Goal: Use online tool/utility: Utilize a website feature to perform a specific function

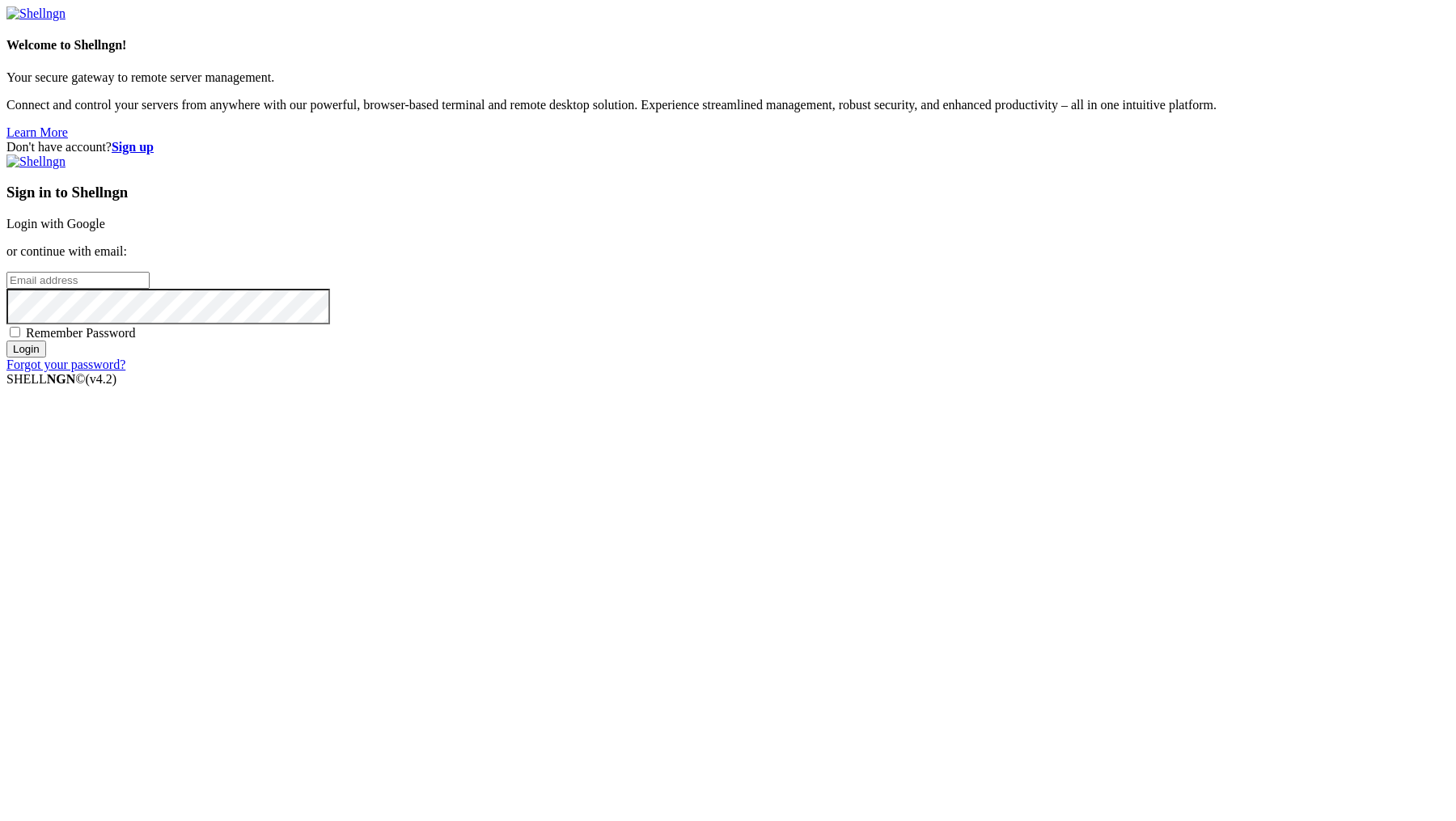
type input "[PERSON_NAME][EMAIL_ADDRESS][DOMAIN_NAME]"
click at [46, 358] on input "Login" at bounding box center [26, 348] width 40 height 17
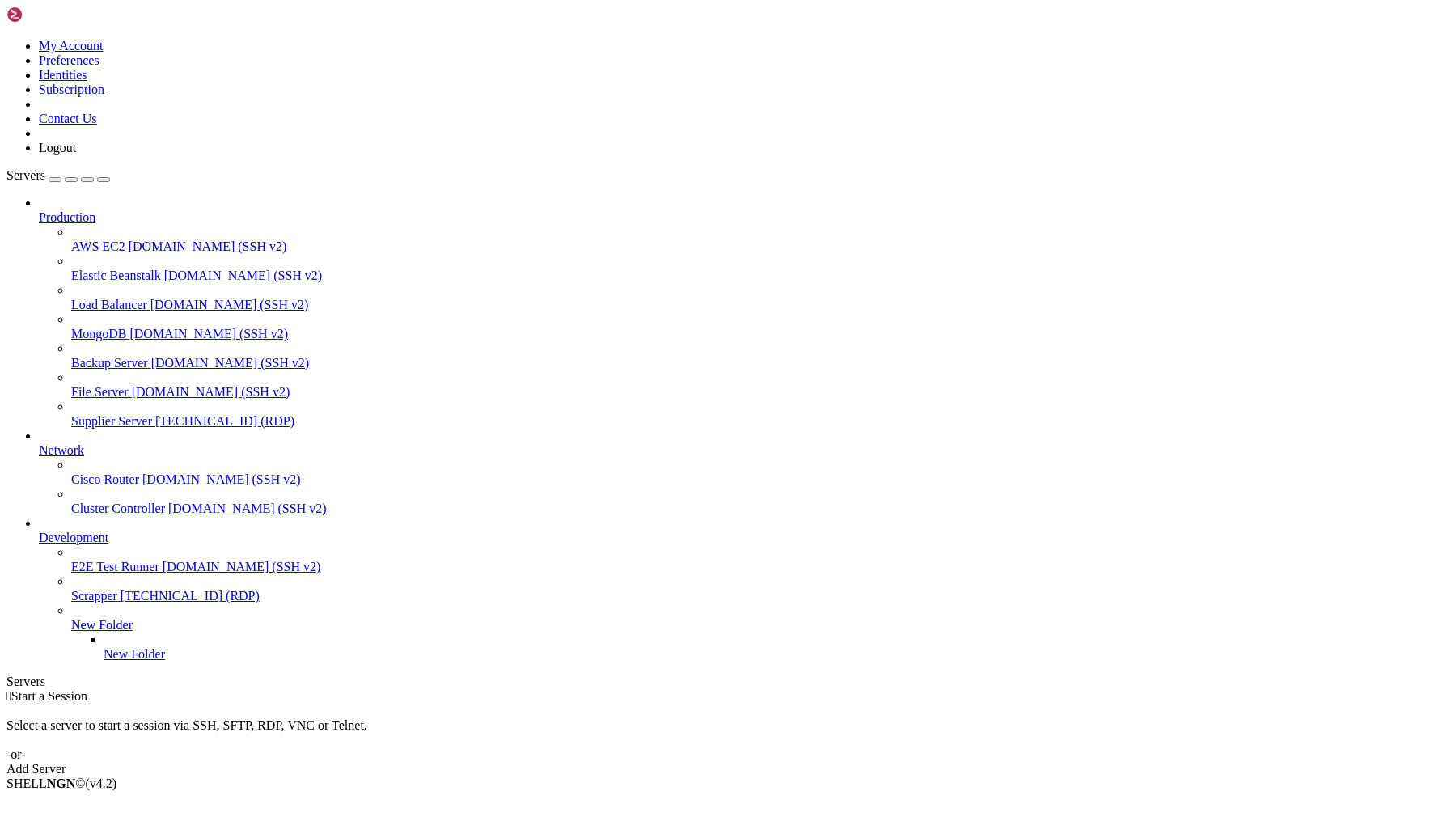
click at [155, 414] on span "[TECHNICAL_ID] (RDP)" at bounding box center [225, 421] width 139 height 14
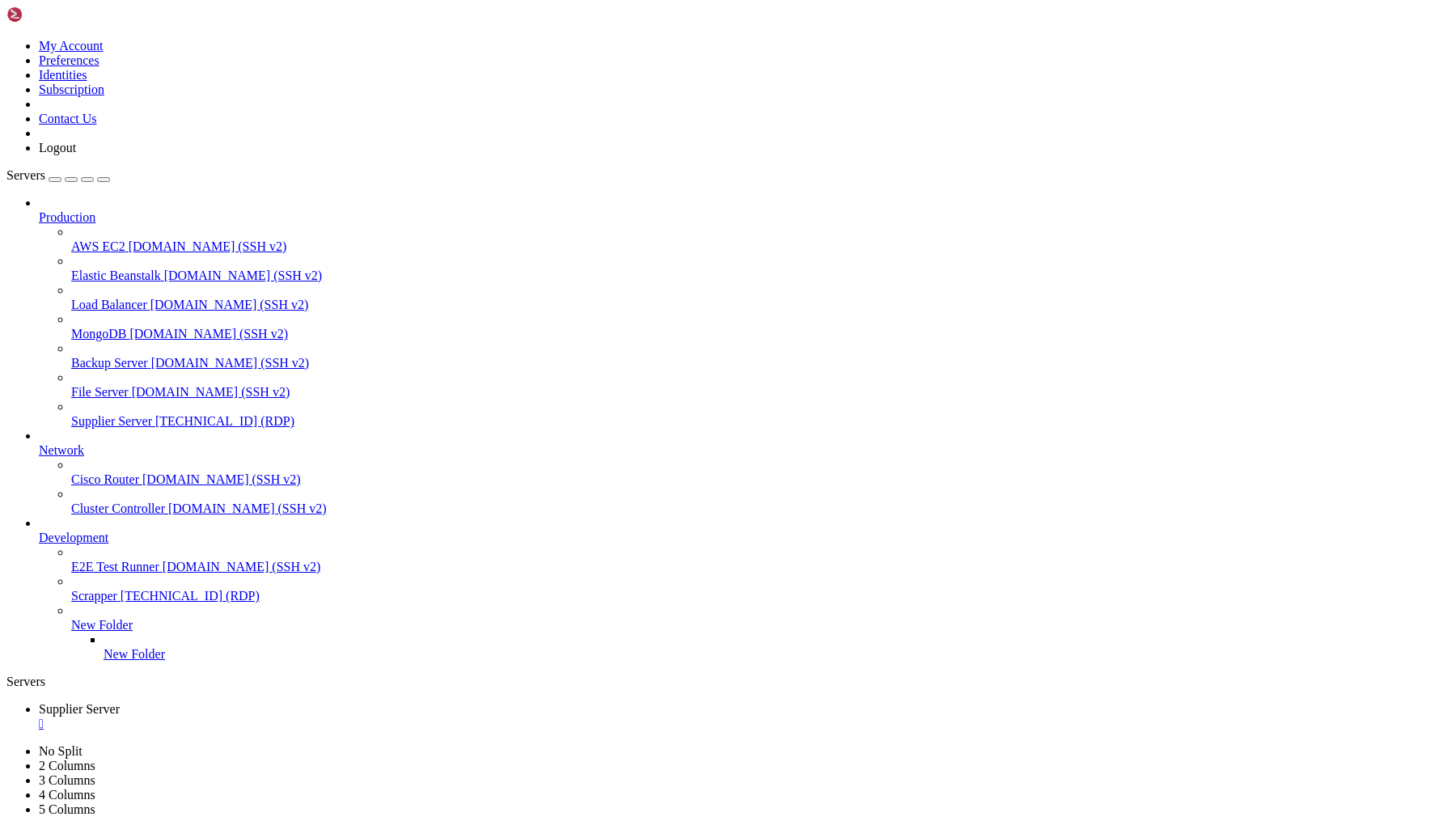
drag, startPoint x: 376, startPoint y: 1272, endPoint x: 485, endPoint y: 1272, distance: 109.0
click at [324, 716] on div "" at bounding box center [744, 723] width 1411 height 15
